Goal: Check status: Check status

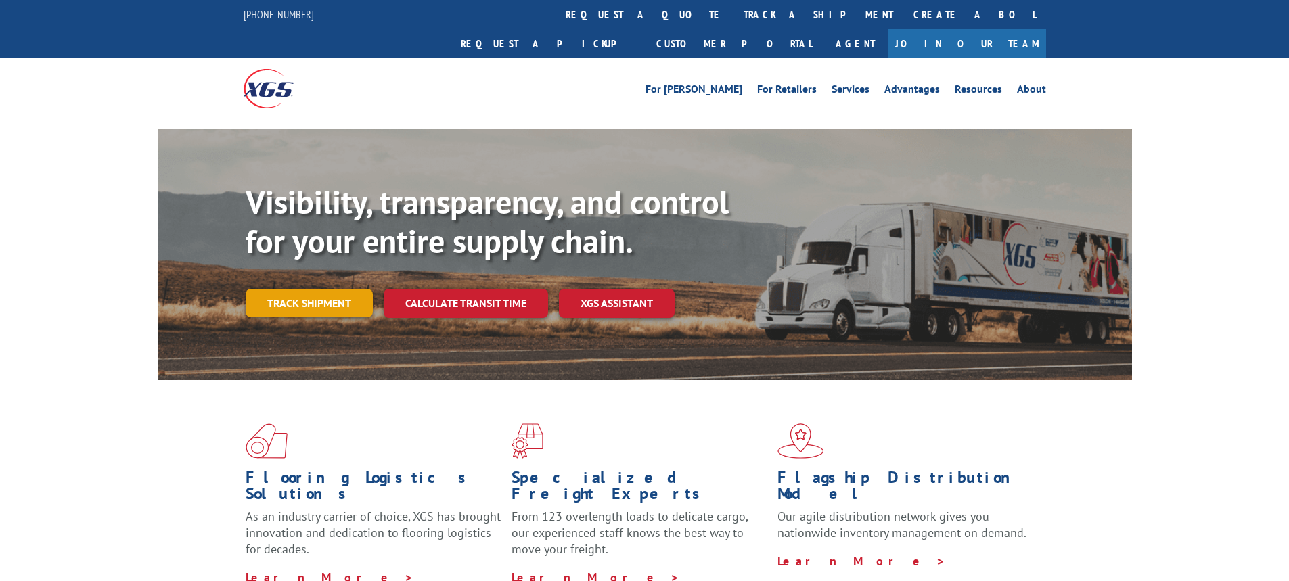
click at [308, 289] on link "Track shipment" at bounding box center [309, 303] width 127 height 28
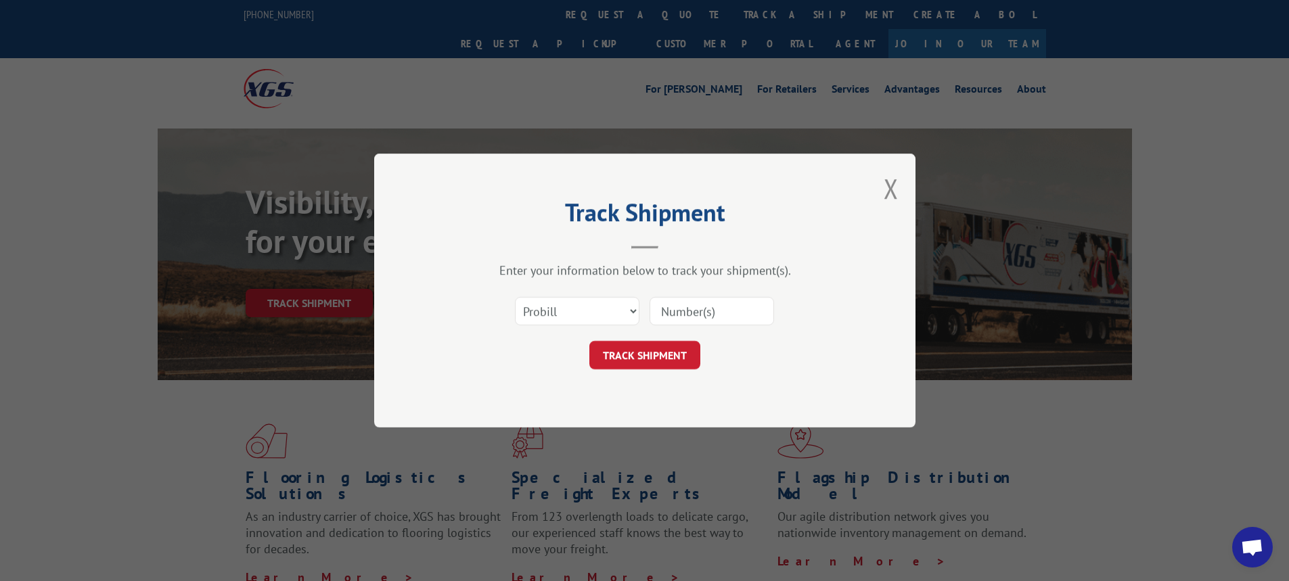
click at [640, 317] on div "Select category... Probill BOL PO" at bounding box center [645, 311] width 406 height 45
click at [633, 313] on select "Select category... Probill BOL PO" at bounding box center [577, 311] width 125 height 28
select select "bol"
click at [515, 297] on select "Select category... Probill BOL PO" at bounding box center [577, 311] width 125 height 28
click at [662, 306] on input at bounding box center [712, 311] width 125 height 28
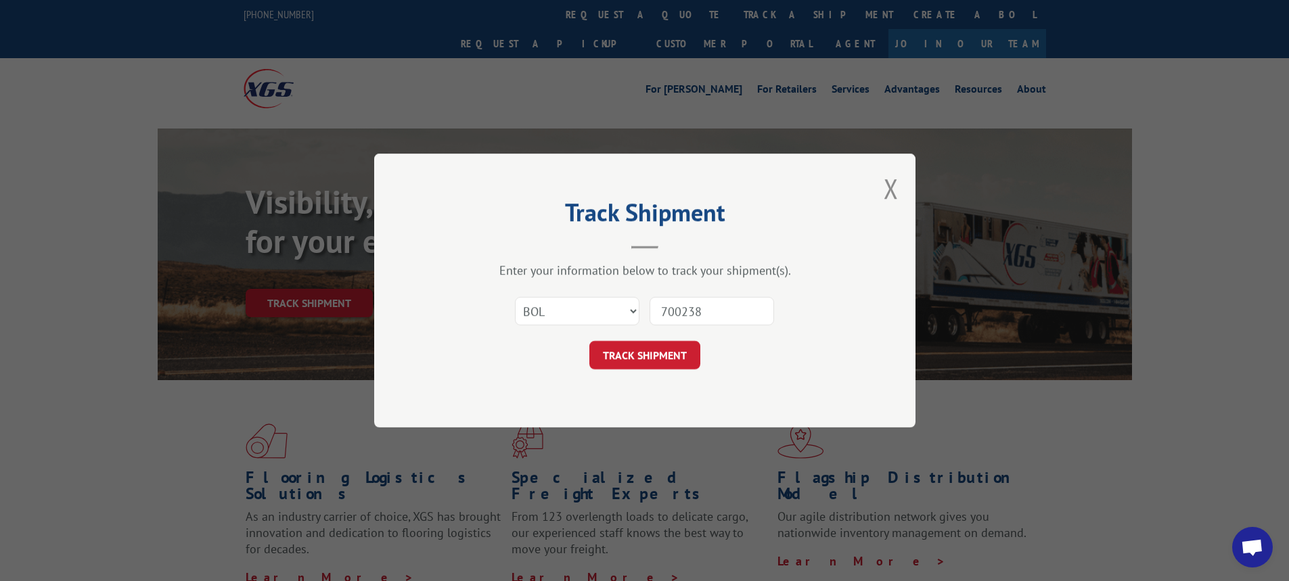
type input "7002386"
click button "TRACK SHIPMENT" at bounding box center [644, 355] width 111 height 28
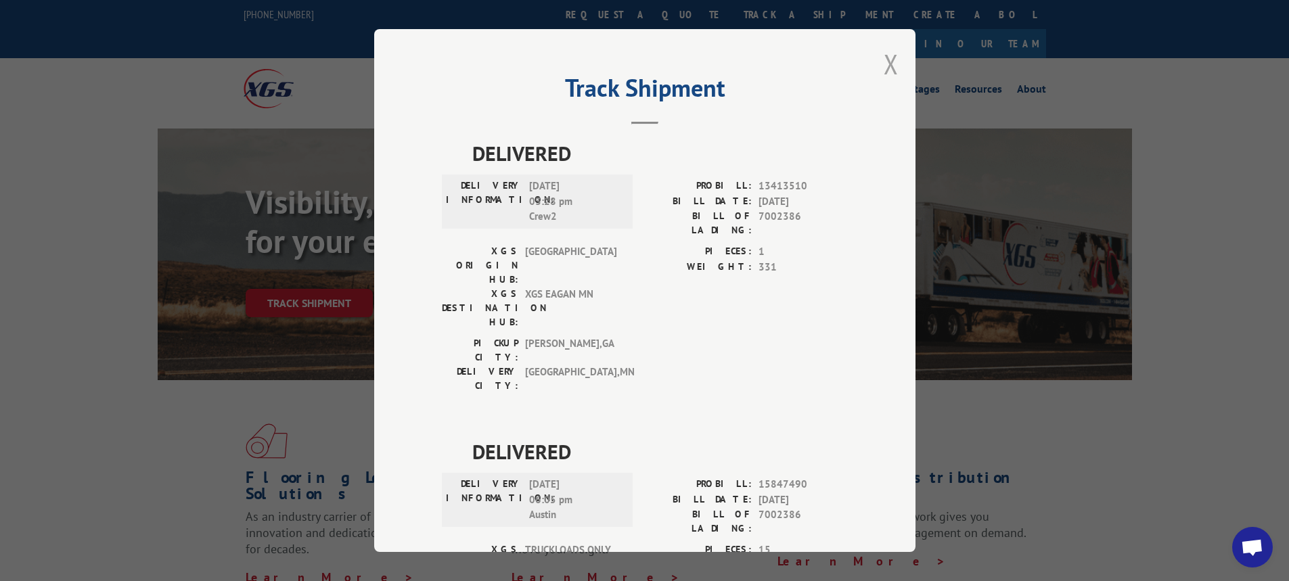
click at [887, 59] on button "Close modal" at bounding box center [891, 64] width 15 height 36
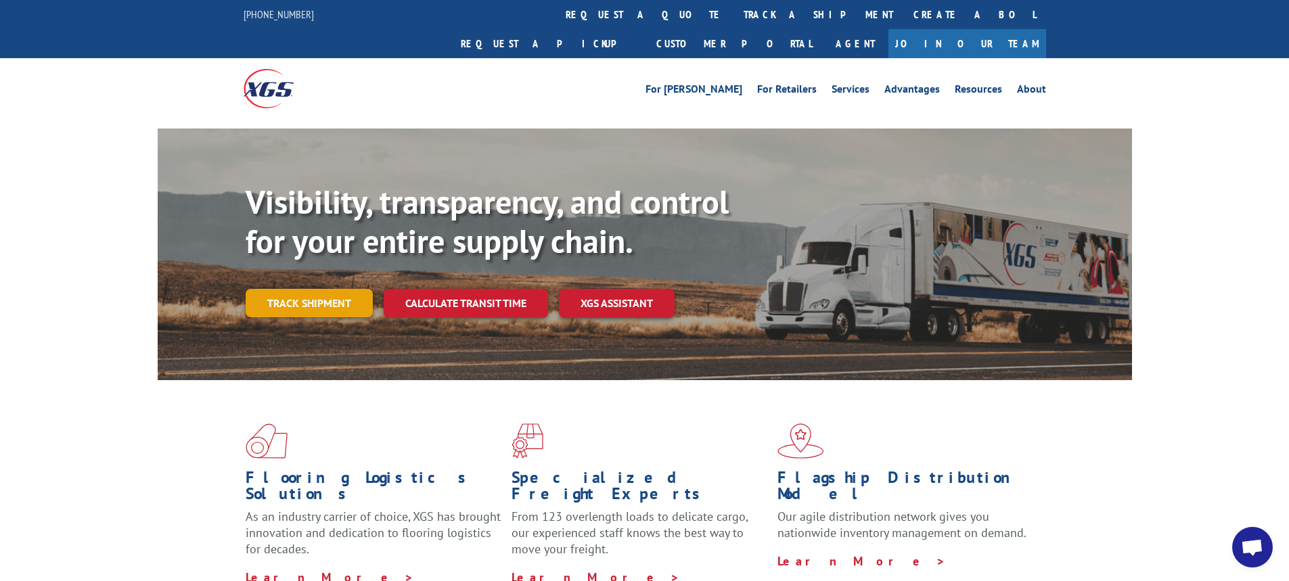
click at [334, 289] on link "Track shipment" at bounding box center [309, 303] width 127 height 28
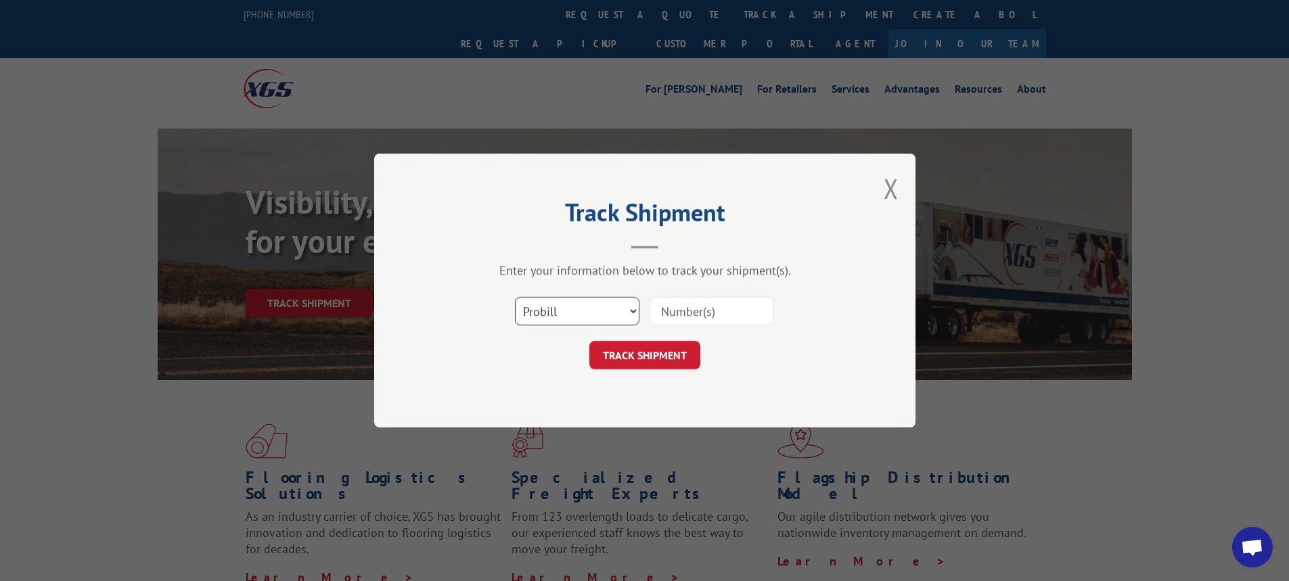
click at [636, 311] on select "Select category... Probill BOL PO" at bounding box center [577, 311] width 125 height 28
select select "bol"
click at [515, 297] on select "Select category... Probill BOL PO" at bounding box center [577, 311] width 125 height 28
click at [688, 307] on input at bounding box center [712, 311] width 125 height 28
type input "700682"
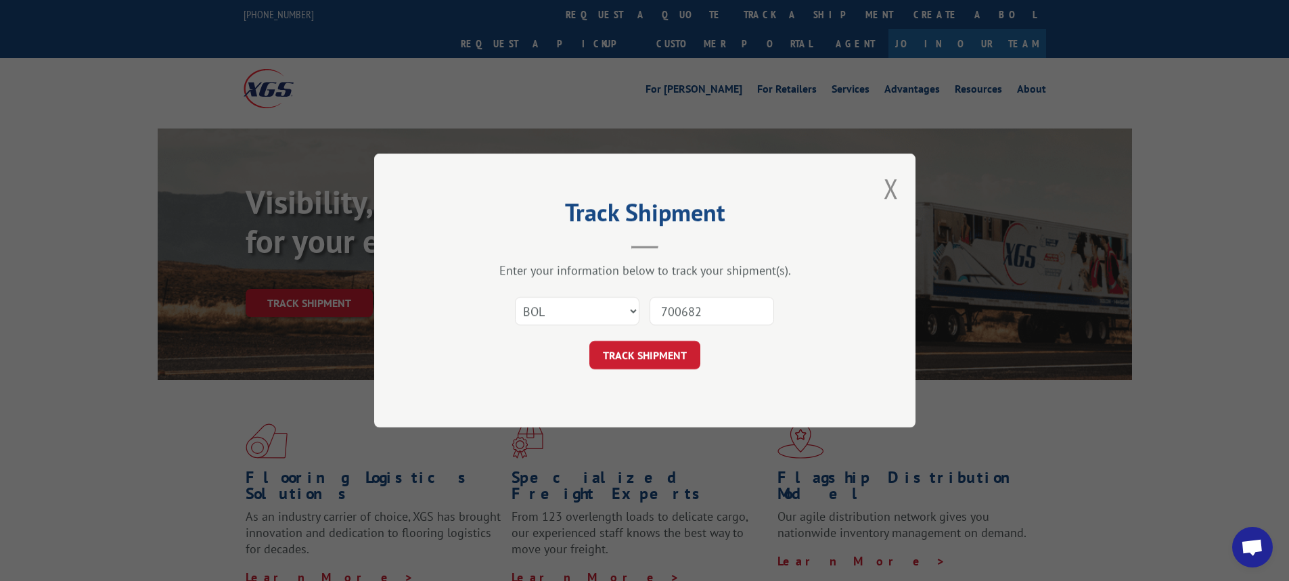
click button "TRACK SHIPMENT" at bounding box center [644, 355] width 111 height 28
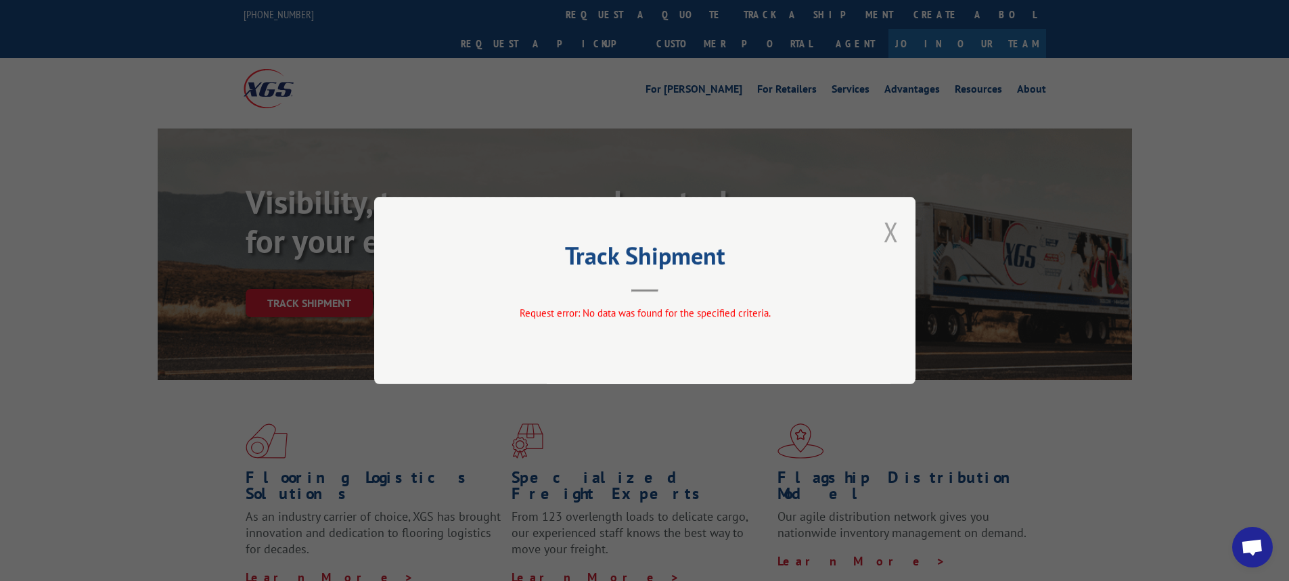
click at [885, 226] on button "Close modal" at bounding box center [891, 232] width 15 height 36
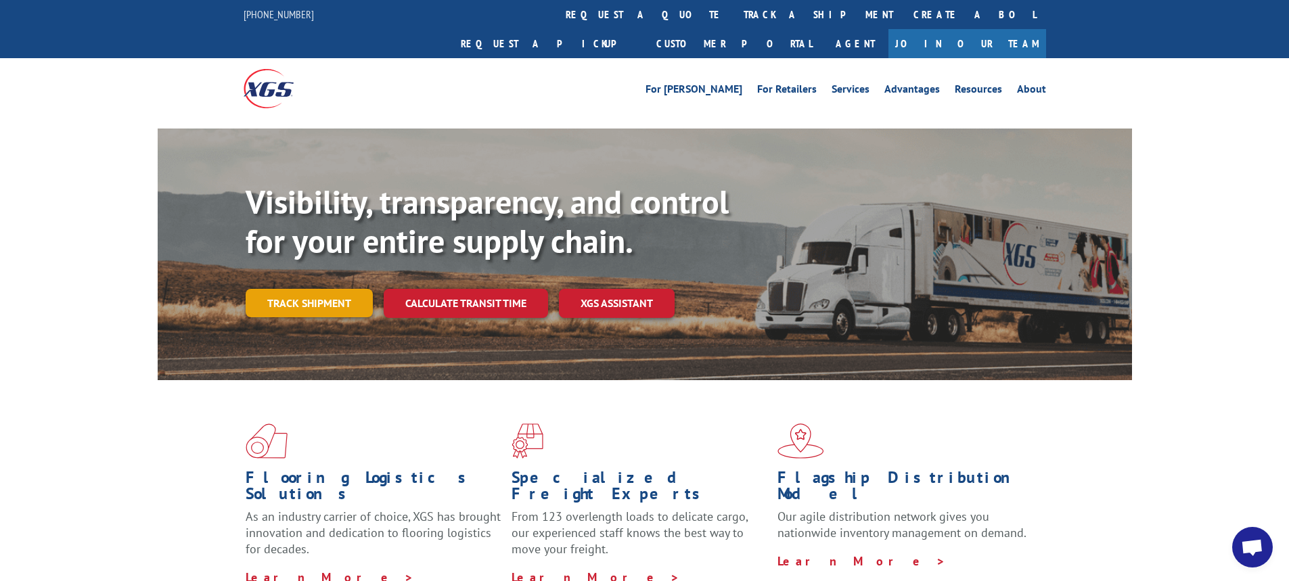
click at [302, 289] on link "Track shipment" at bounding box center [309, 303] width 127 height 28
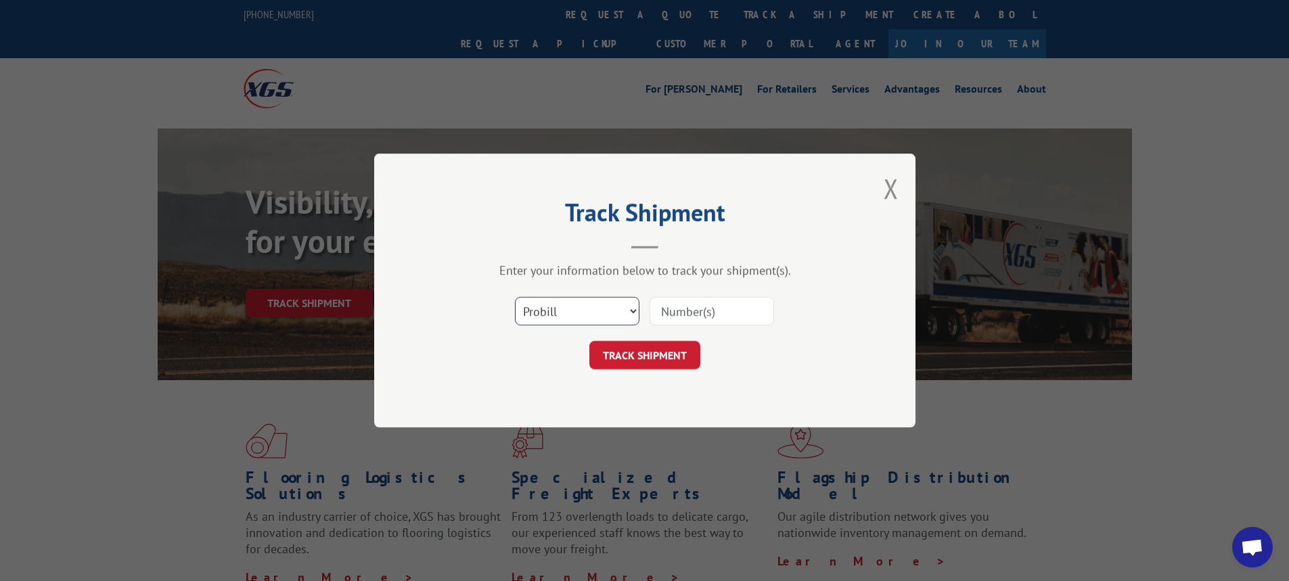
click at [633, 311] on select "Select category... Probill BOL PO" at bounding box center [577, 311] width 125 height 28
select select "bol"
click at [515, 297] on select "Select category... Probill BOL PO" at bounding box center [577, 311] width 125 height 28
click at [690, 313] on input at bounding box center [712, 311] width 125 height 28
type input "66020579"
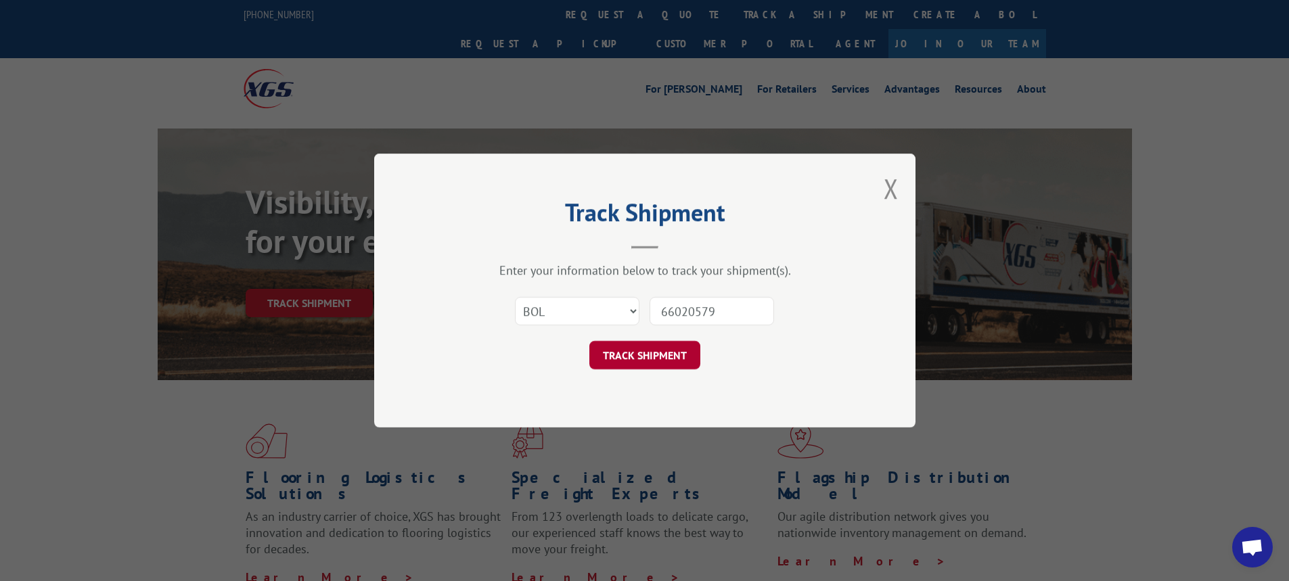
click at [656, 358] on button "TRACK SHIPMENT" at bounding box center [644, 355] width 111 height 28
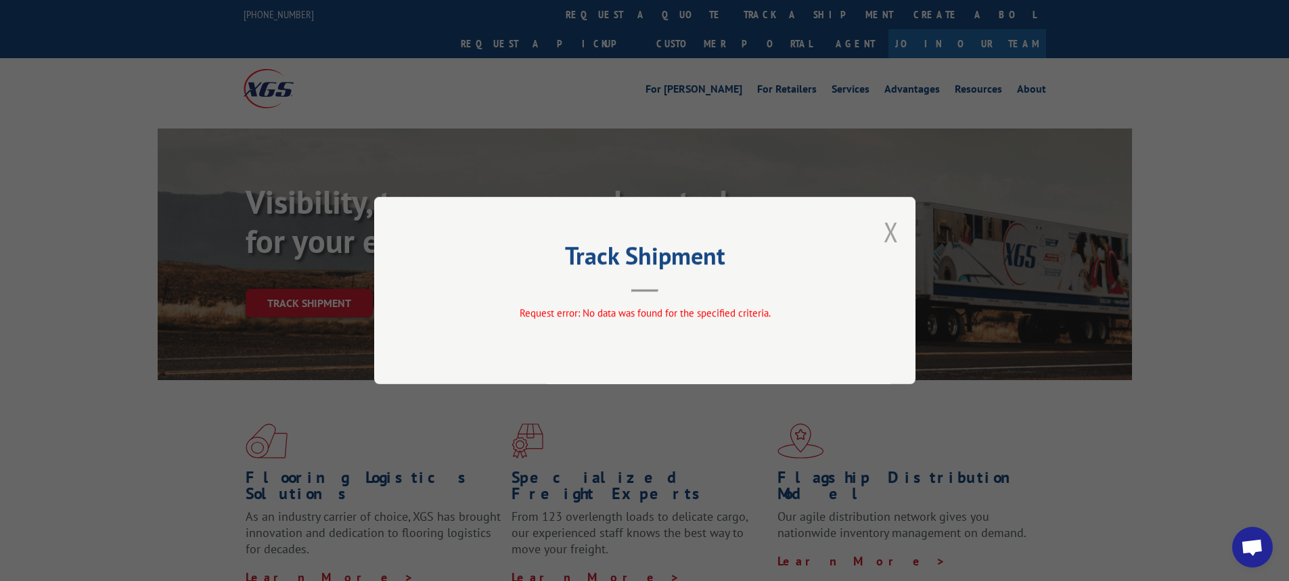
click at [891, 226] on button "Close modal" at bounding box center [891, 232] width 15 height 36
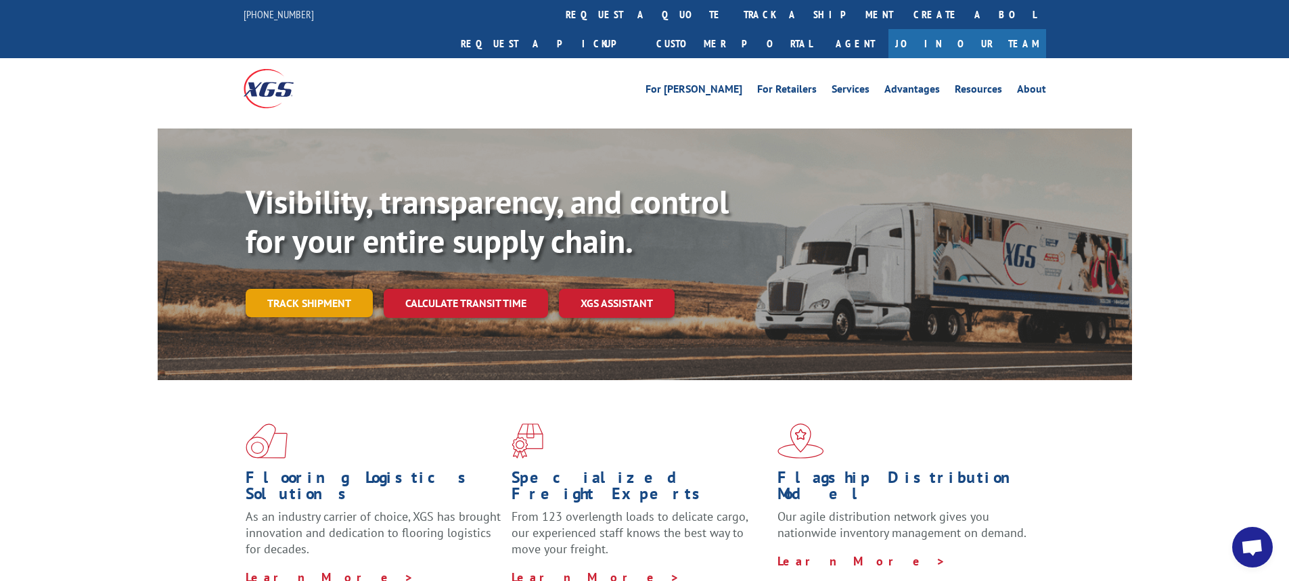
click at [319, 289] on link "Track shipment" at bounding box center [309, 303] width 127 height 28
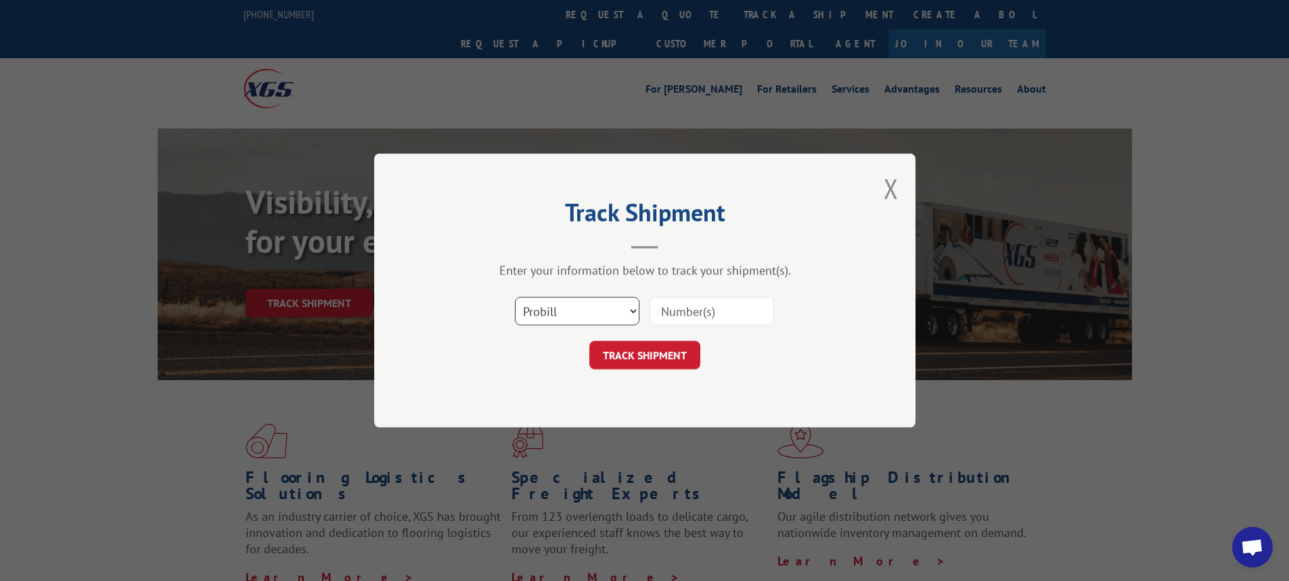
click at [630, 315] on select "Select category... Probill BOL PO" at bounding box center [577, 311] width 125 height 28
select select "bol"
click at [515, 297] on select "Select category... Probill BOL PO" at bounding box center [577, 311] width 125 height 28
click at [672, 310] on input at bounding box center [712, 311] width 125 height 28
type input "7002746"
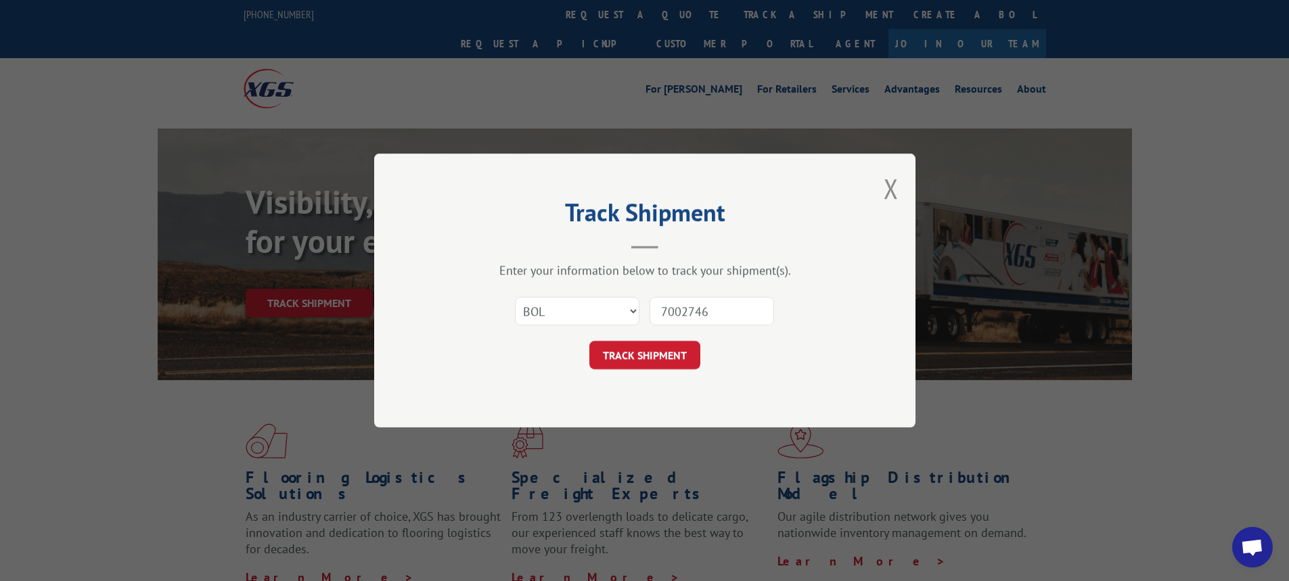
click button "TRACK SHIPMENT" at bounding box center [644, 355] width 111 height 28
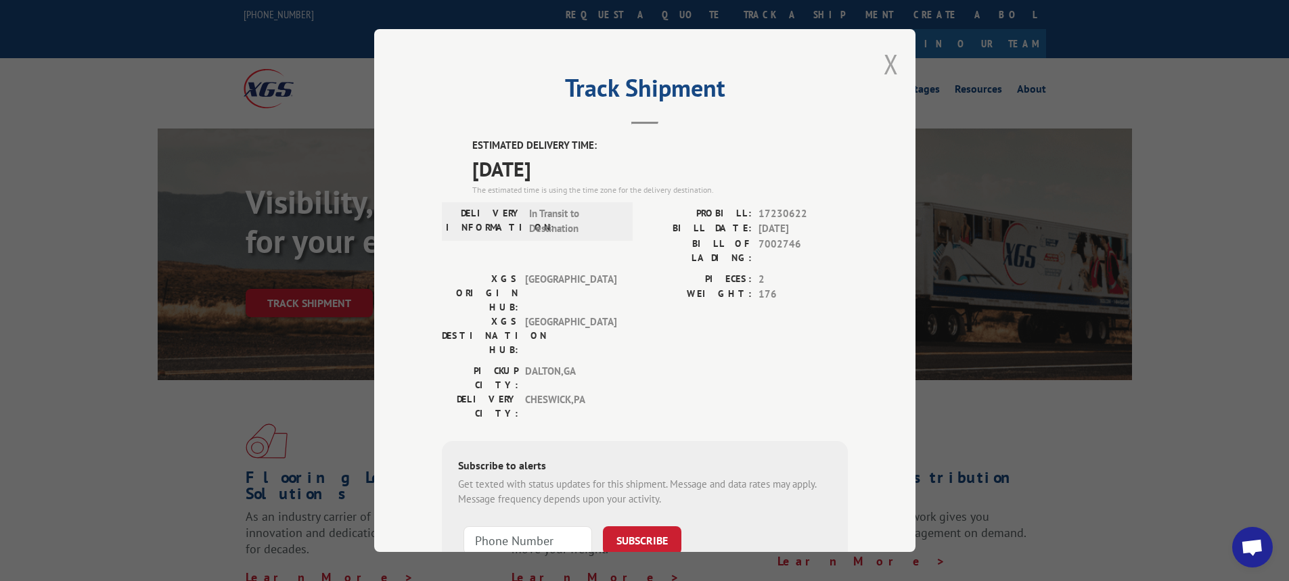
click at [887, 62] on button "Close modal" at bounding box center [891, 64] width 15 height 36
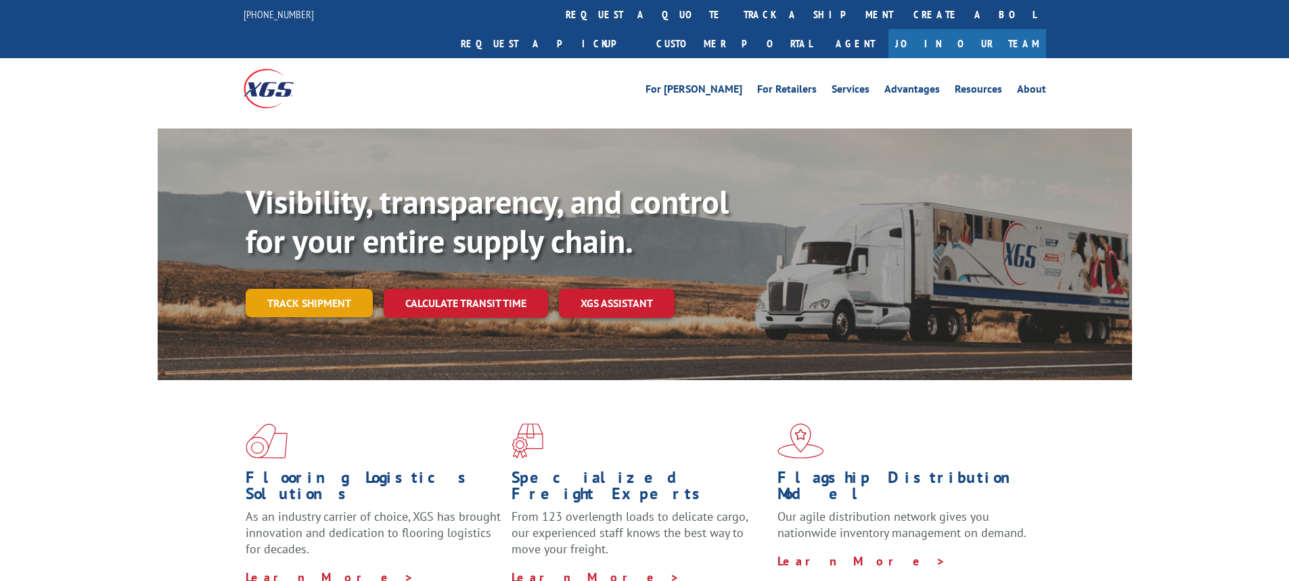
click at [298, 289] on link "Track shipment" at bounding box center [309, 303] width 127 height 28
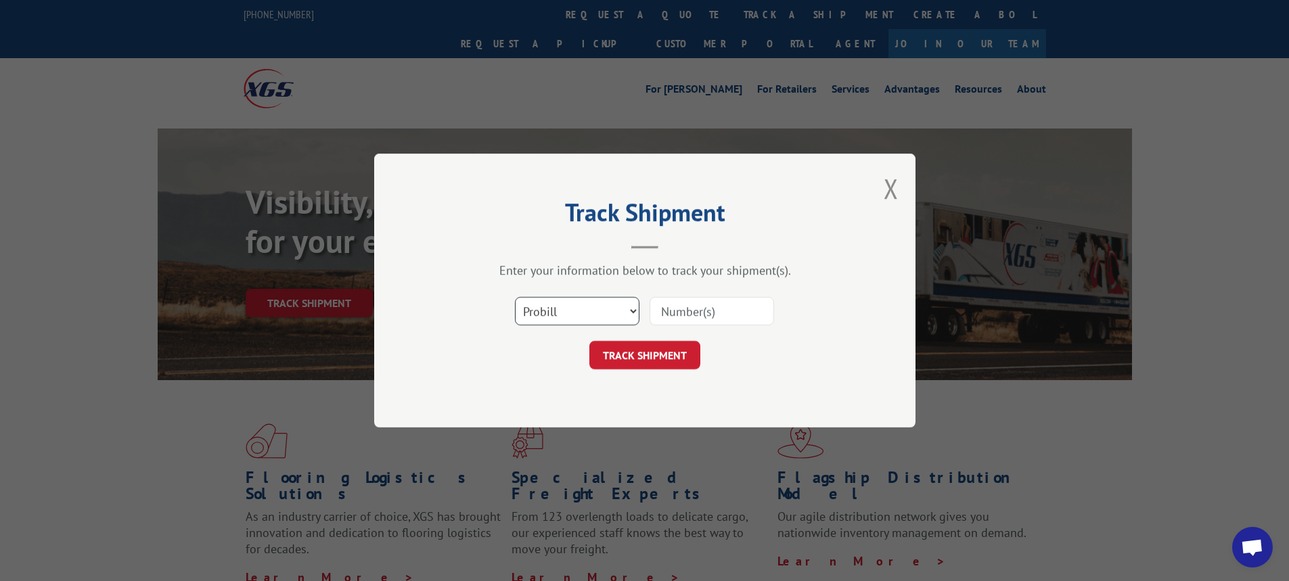
click at [636, 309] on select "Select category... Probill BOL PO" at bounding box center [577, 311] width 125 height 28
select select "bol"
click at [515, 297] on select "Select category... Probill BOL PO" at bounding box center [577, 311] width 125 height 28
click at [684, 310] on input at bounding box center [712, 311] width 125 height 28
type input "6083438"
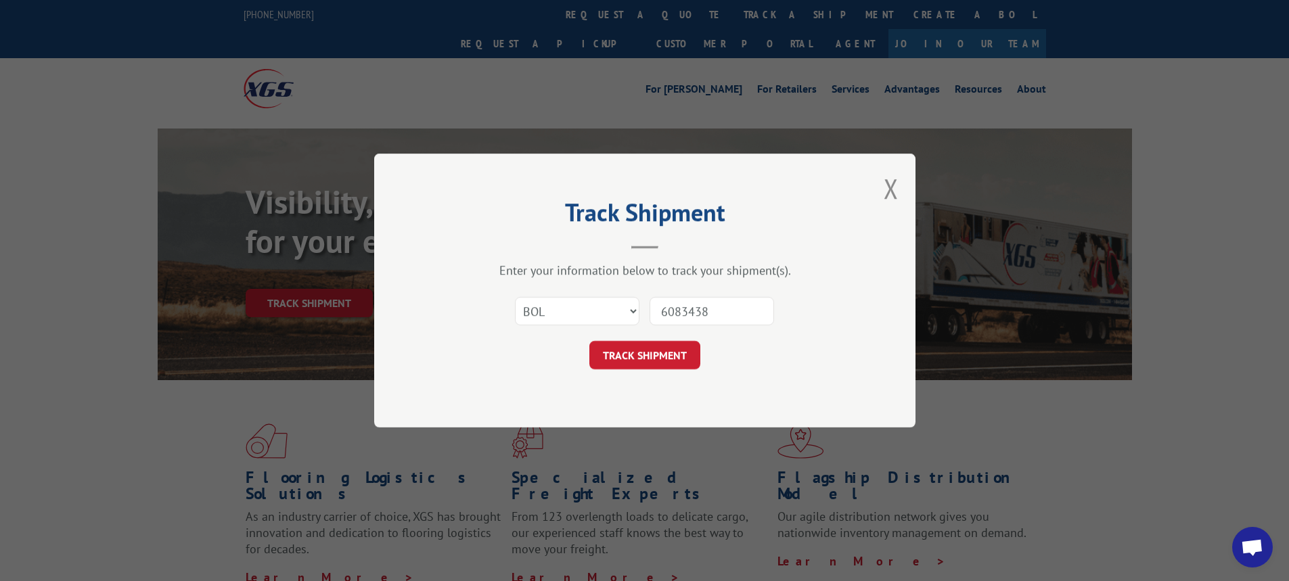
click button "TRACK SHIPMENT" at bounding box center [644, 355] width 111 height 28
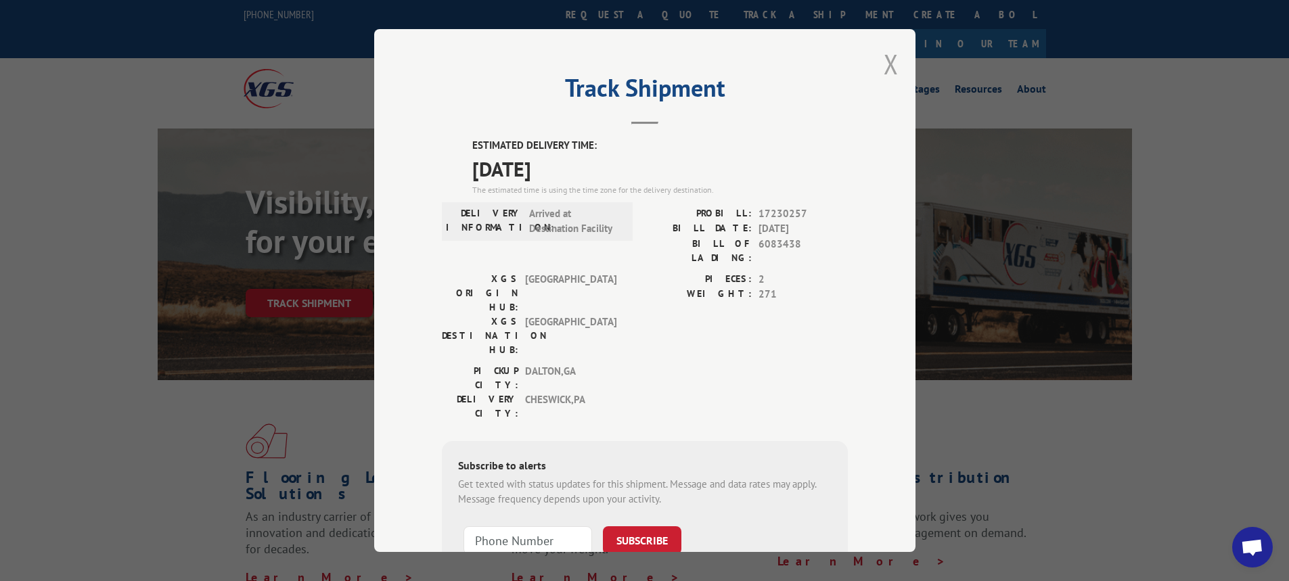
click at [887, 67] on button "Close modal" at bounding box center [891, 64] width 15 height 36
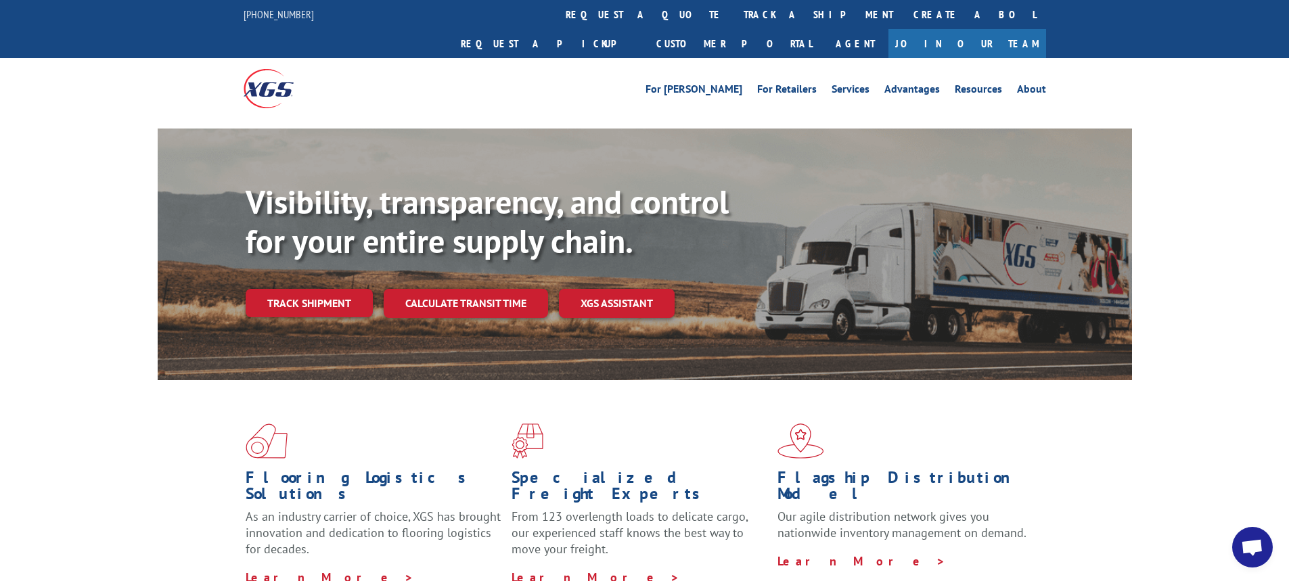
click at [328, 289] on link "Track shipment" at bounding box center [309, 303] width 127 height 28
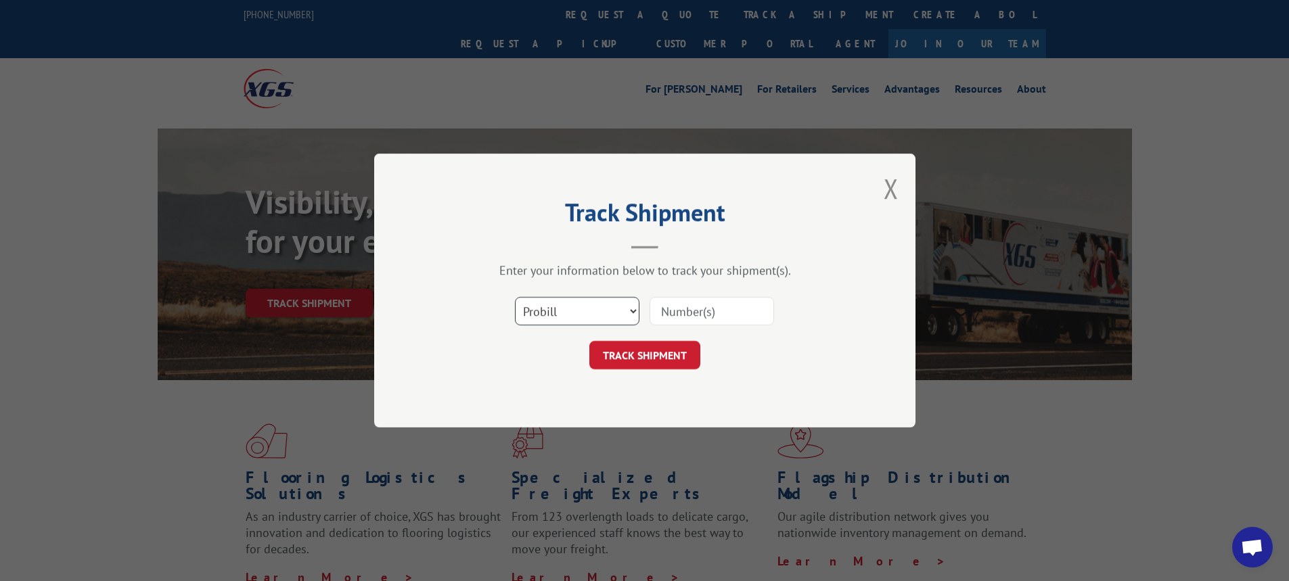
click at [633, 314] on select "Select category... Probill BOL PO" at bounding box center [577, 311] width 125 height 28
select select "bol"
click at [515, 297] on select "Select category... Probill BOL PO" at bounding box center [577, 311] width 125 height 28
click at [698, 314] on input at bounding box center [712, 311] width 125 height 28
type input "6083438"
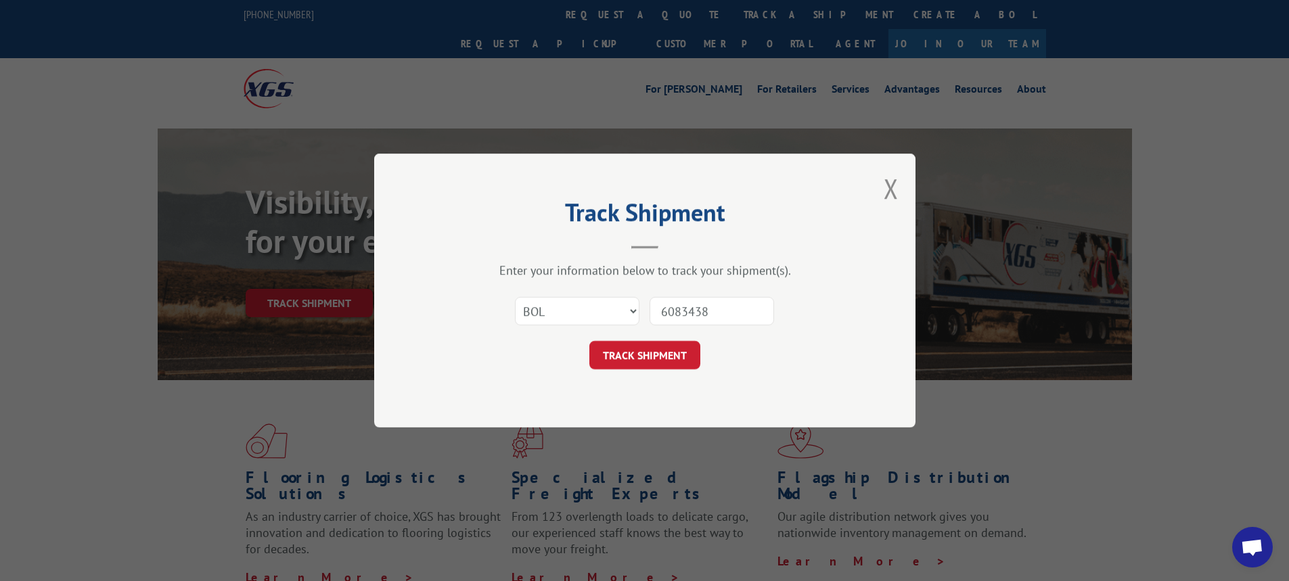
click button "TRACK SHIPMENT" at bounding box center [644, 355] width 111 height 28
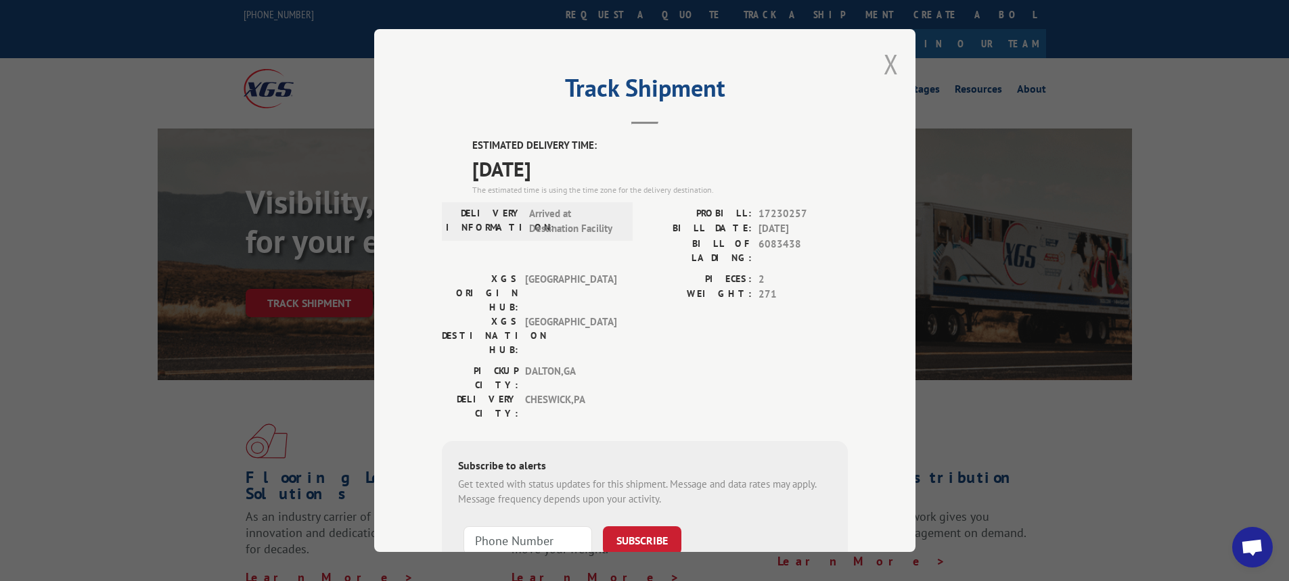
click at [891, 63] on button "Close modal" at bounding box center [891, 64] width 15 height 36
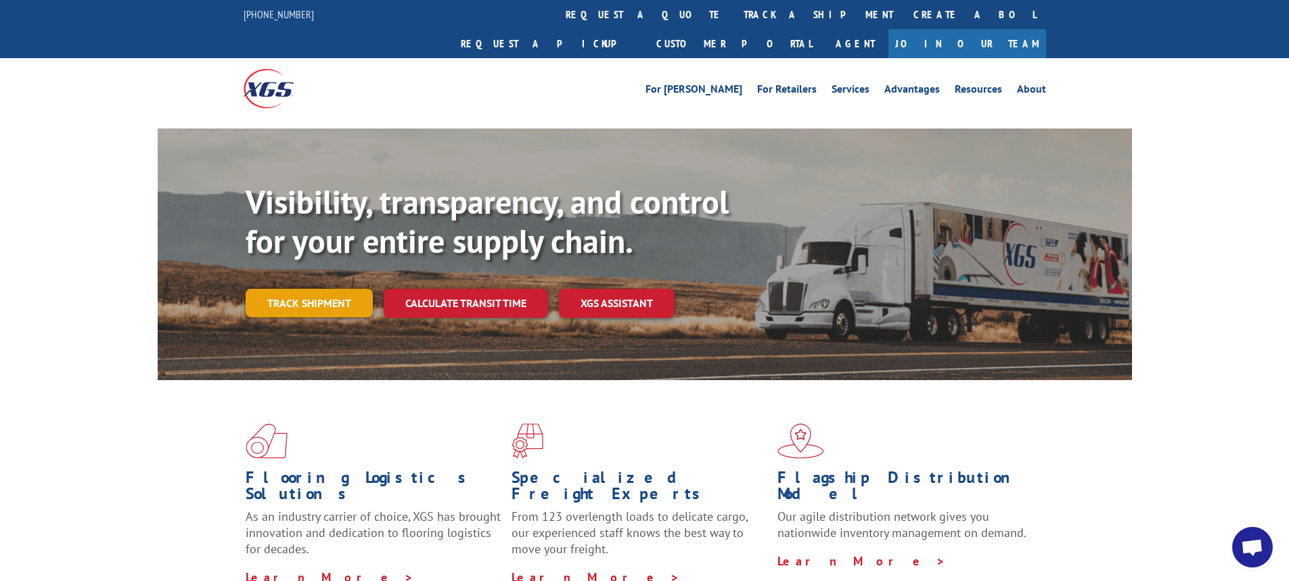
click at [334, 289] on link "Track shipment" at bounding box center [309, 303] width 127 height 28
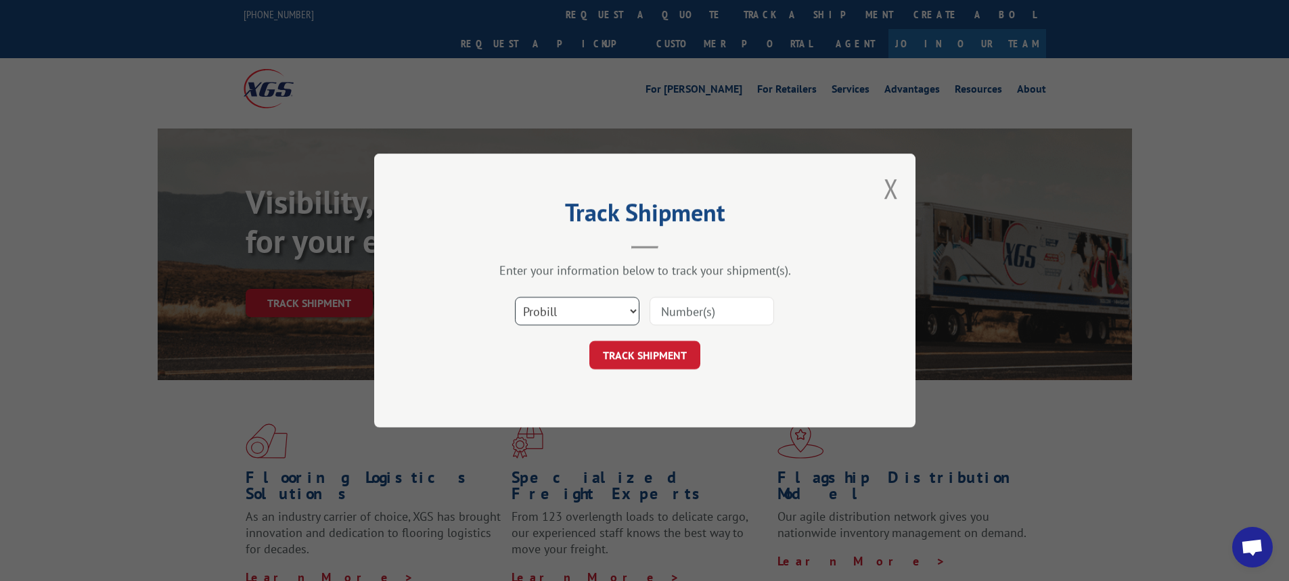
click at [635, 309] on select "Select category... Probill BOL PO" at bounding box center [577, 311] width 125 height 28
select select "bol"
click at [515, 297] on select "Select category... Probill BOL PO" at bounding box center [577, 311] width 125 height 28
click at [690, 309] on input at bounding box center [712, 311] width 125 height 28
type input "7002146"
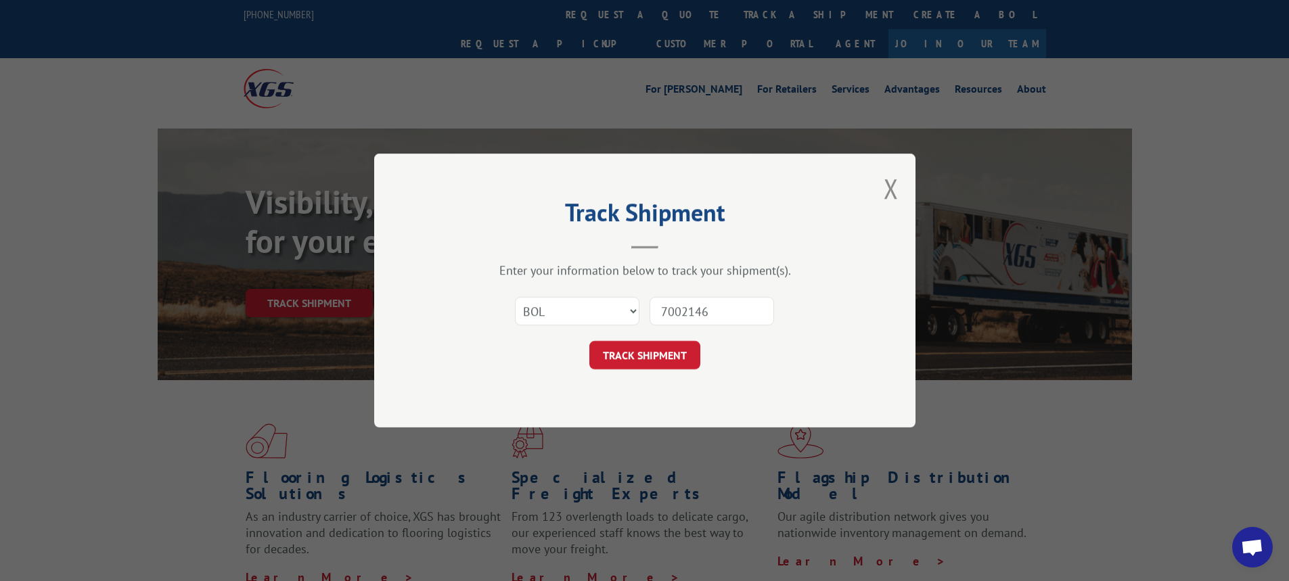
click button "TRACK SHIPMENT" at bounding box center [644, 355] width 111 height 28
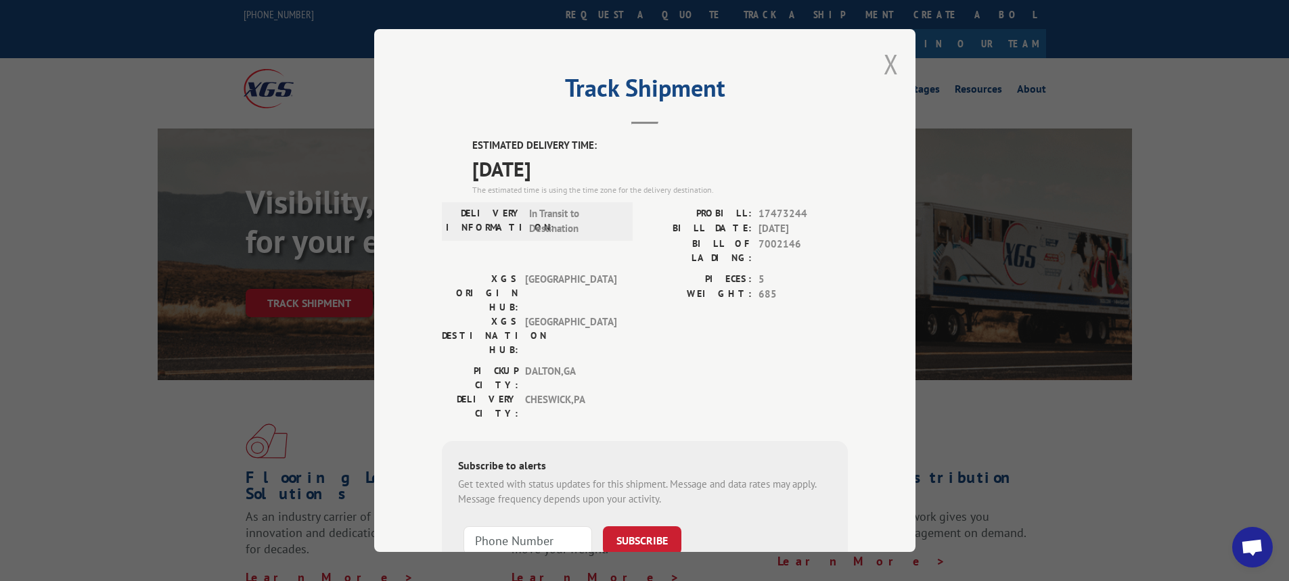
click at [884, 59] on button "Close modal" at bounding box center [891, 64] width 15 height 36
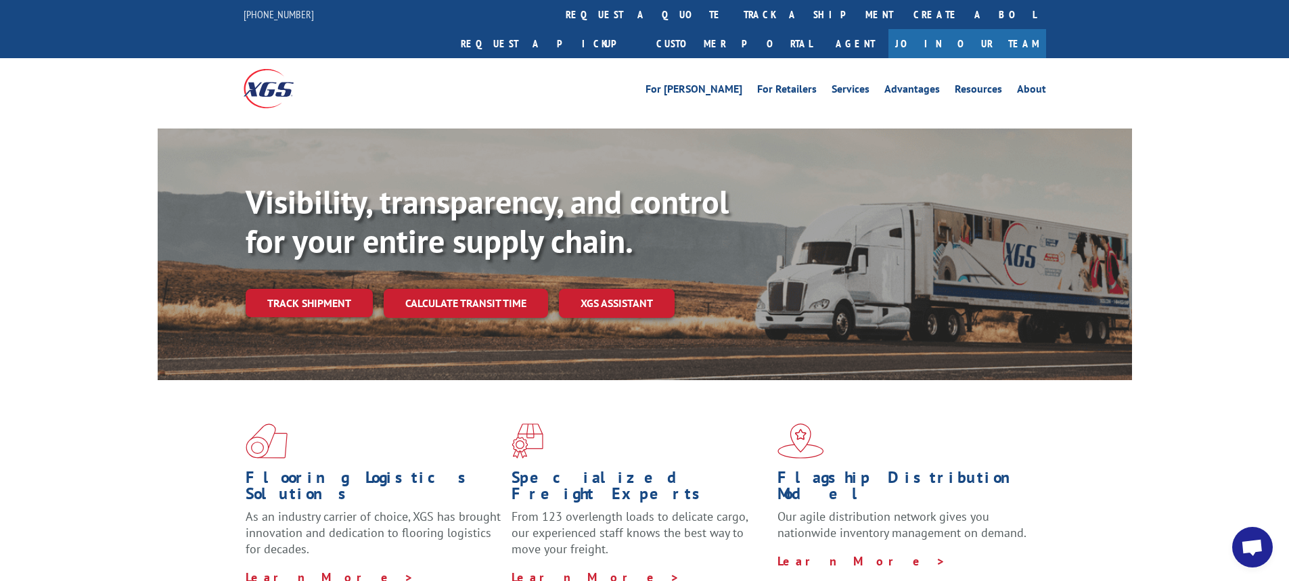
click at [282, 289] on link "Track shipment" at bounding box center [309, 303] width 127 height 28
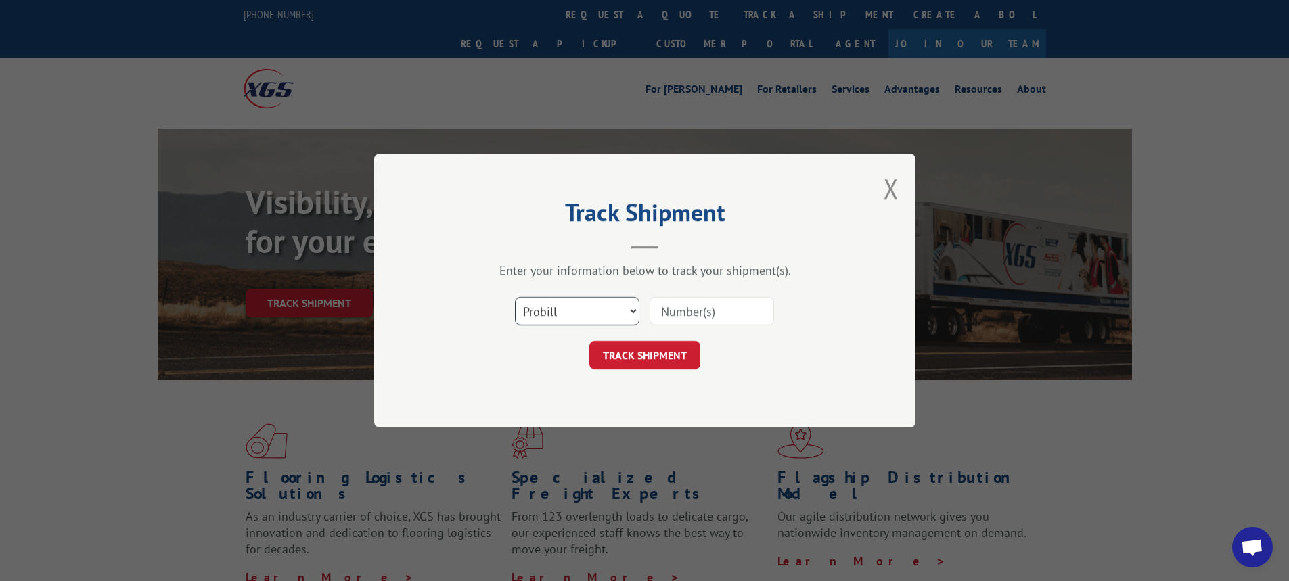
click at [636, 313] on select "Select category... Probill BOL PO" at bounding box center [577, 311] width 125 height 28
select select "bol"
click at [515, 297] on select "Select category... Probill BOL PO" at bounding box center [577, 311] width 125 height 28
click at [674, 309] on input at bounding box center [712, 311] width 125 height 28
type input "5m0418"
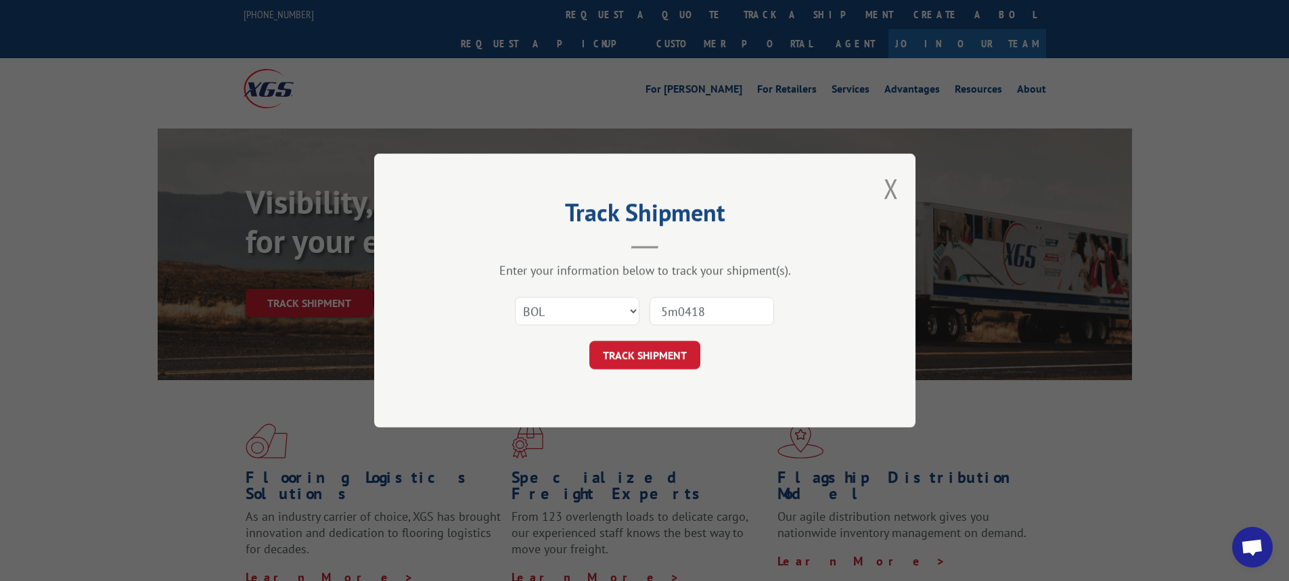
click button "TRACK SHIPMENT" at bounding box center [644, 355] width 111 height 28
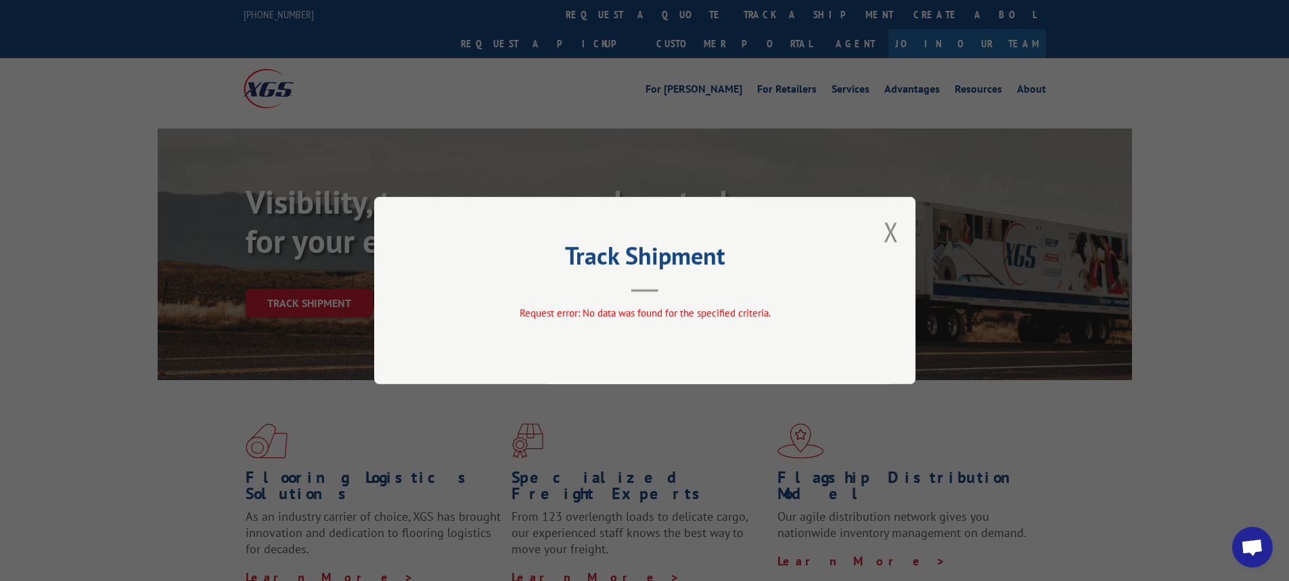
click at [906, 218] on div "Track Shipment Request error: No data was found for the specified criteria." at bounding box center [644, 290] width 541 height 187
click at [893, 236] on button "Close modal" at bounding box center [891, 232] width 15 height 36
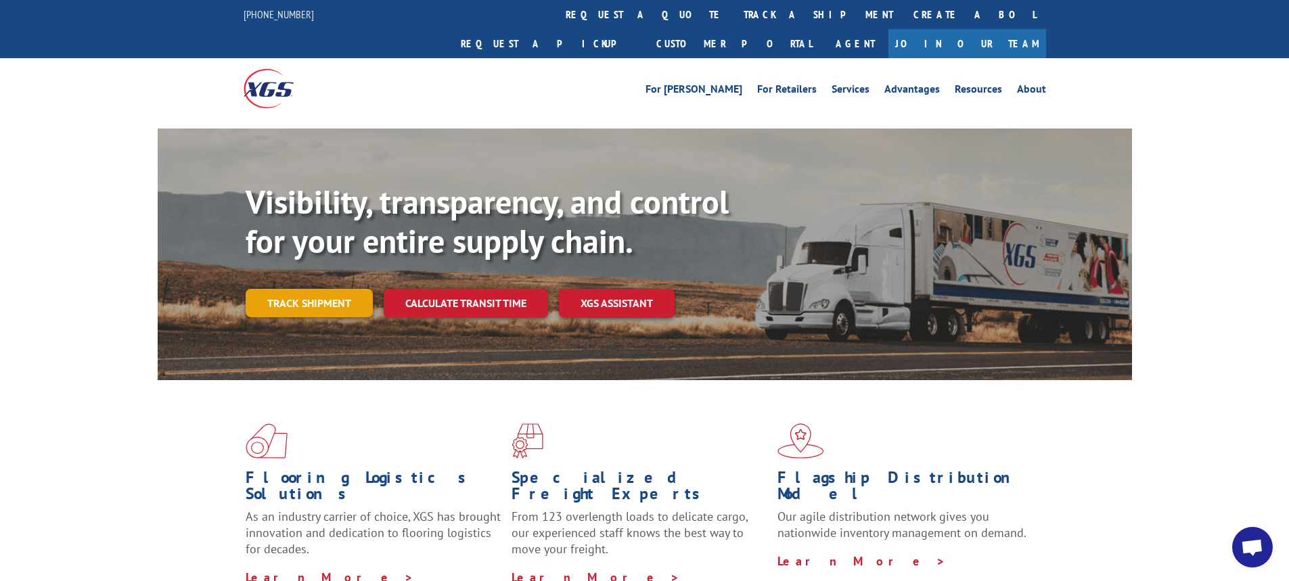
click at [343, 289] on link "Track shipment" at bounding box center [309, 303] width 127 height 28
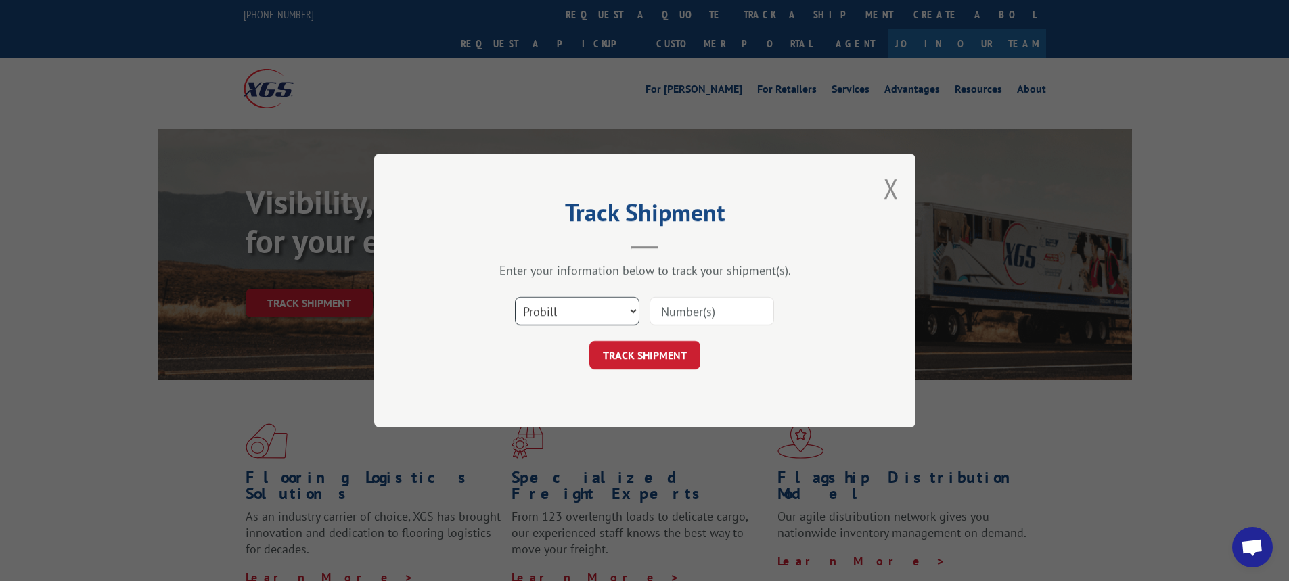
click at [632, 314] on select "Select category... Probill BOL PO" at bounding box center [577, 311] width 125 height 28
select select "bol"
click at [515, 297] on select "Select category... Probill BOL PO" at bounding box center [577, 311] width 125 height 28
click at [687, 313] on input at bounding box center [712, 311] width 125 height 28
type input "7002746"
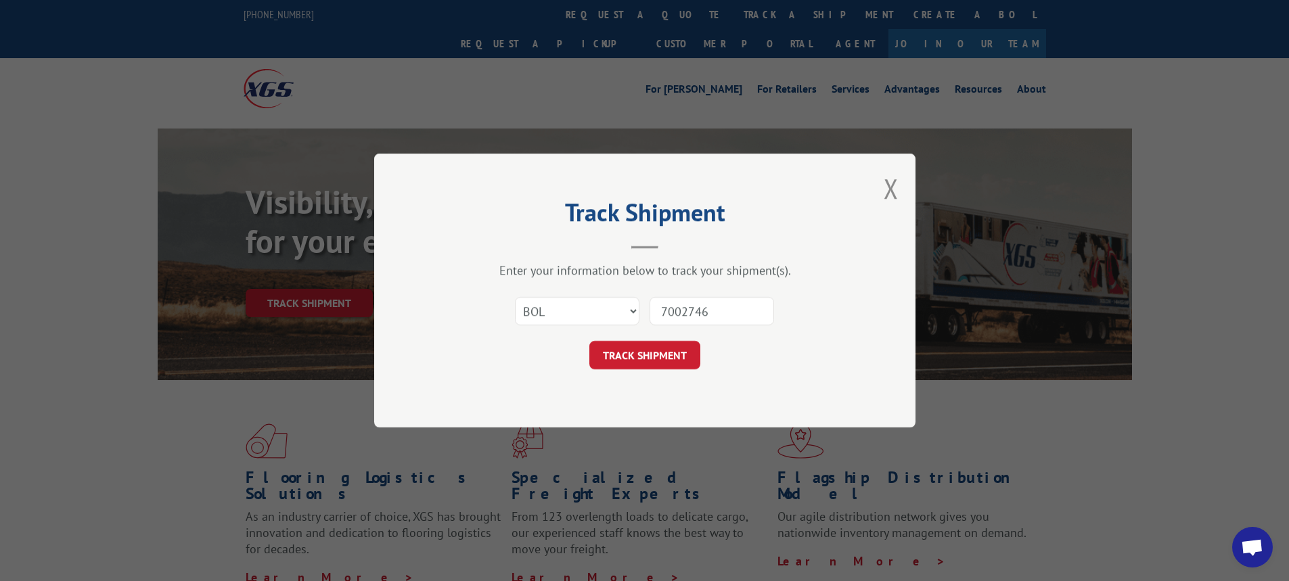
click button "TRACK SHIPMENT" at bounding box center [644, 355] width 111 height 28
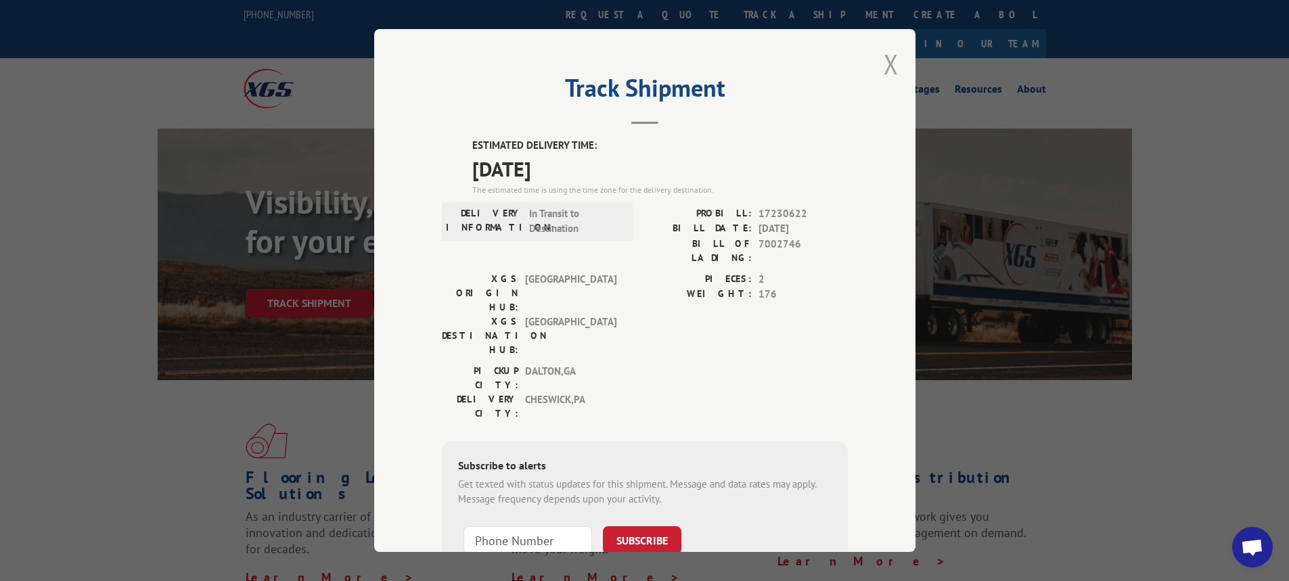
click at [887, 59] on button "Close modal" at bounding box center [891, 64] width 15 height 36
